Goal: Unclear: Browse casually

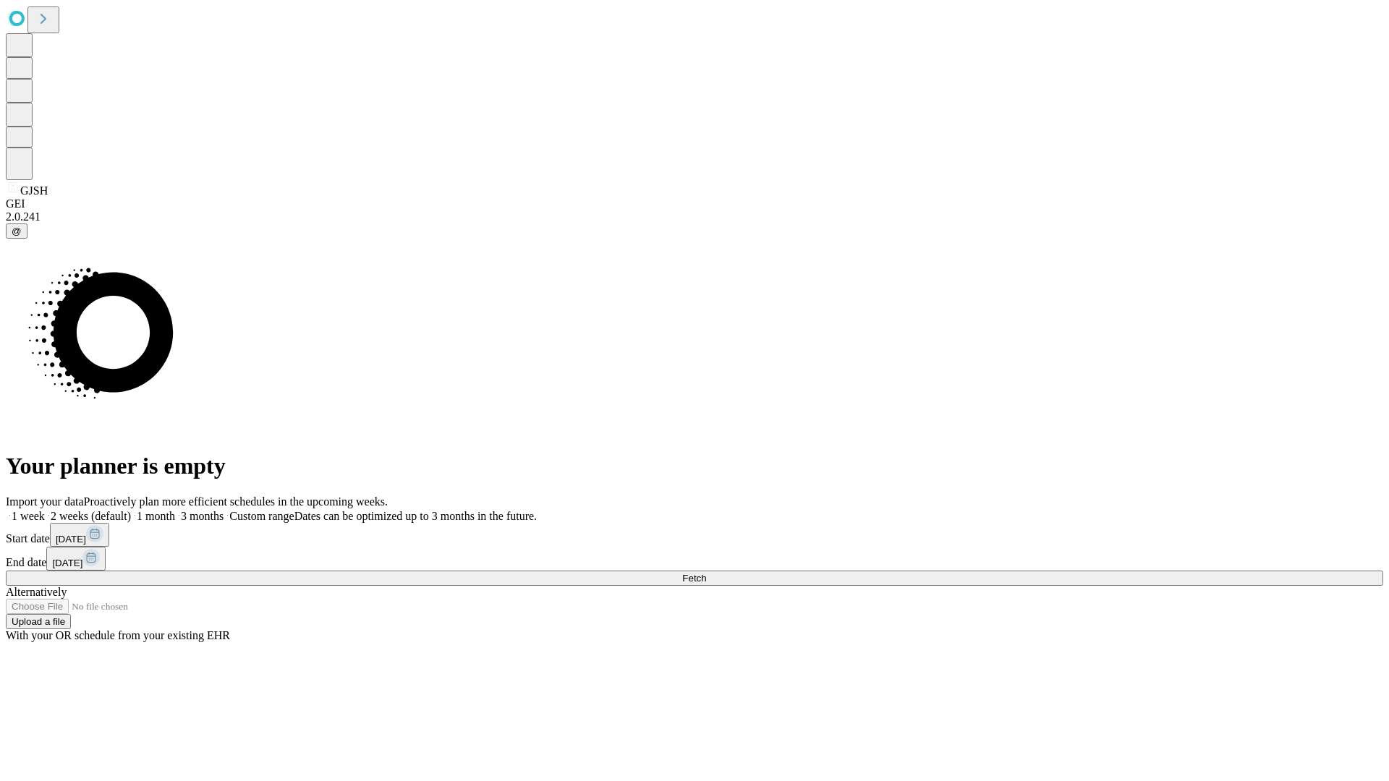
click at [706, 573] on span "Fetch" at bounding box center [694, 578] width 24 height 11
